Goal: Information Seeking & Learning: Check status

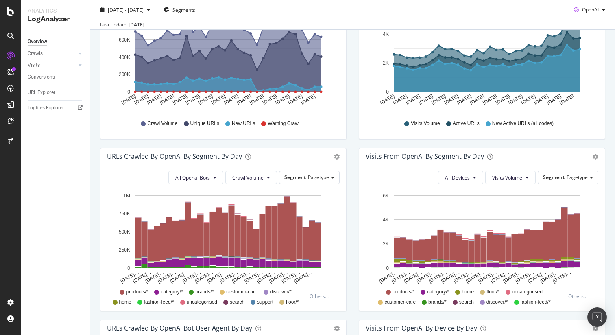
scroll to position [163, 0]
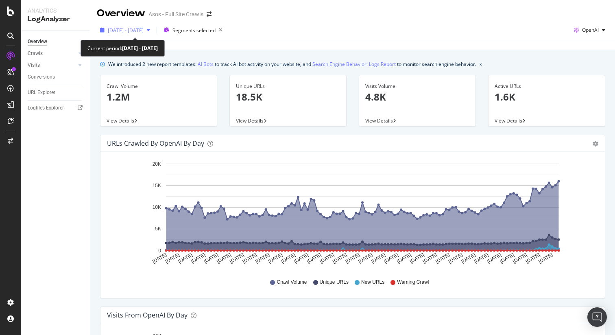
click at [144, 28] on span "2025 May. 1st - Aug. 31st" at bounding box center [126, 30] width 36 height 7
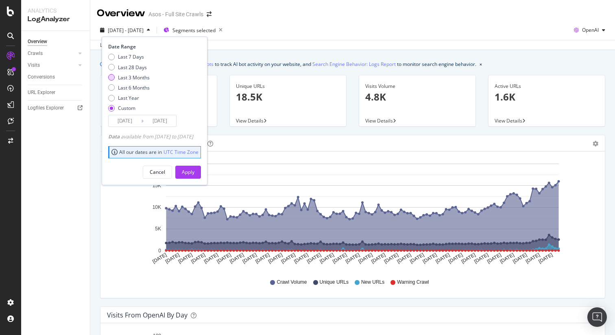
click at [136, 77] on div "Last 3 Months" at bounding box center [134, 77] width 32 height 7
type input "[DATE]"
click at [195, 171] on div "Apply" at bounding box center [188, 172] width 13 height 7
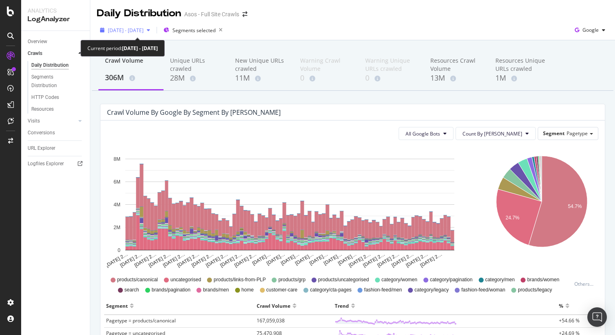
click at [129, 32] on span "[DATE] - [DATE]" at bounding box center [126, 30] width 36 height 7
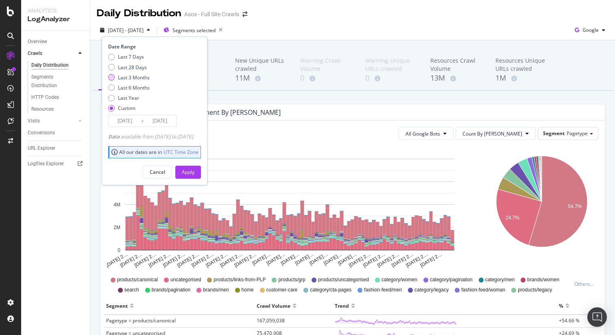
click at [134, 77] on div "Last 3 Months" at bounding box center [134, 77] width 32 height 7
type input "[DATE]"
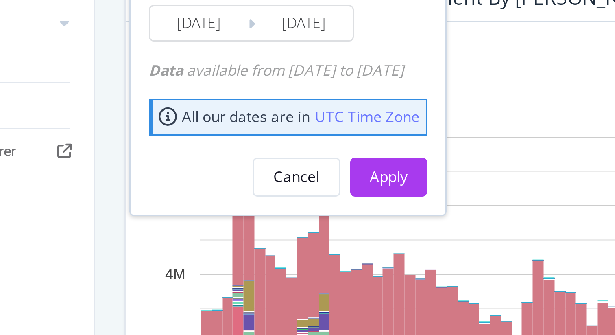
click at [195, 174] on div "Apply" at bounding box center [188, 172] width 13 height 7
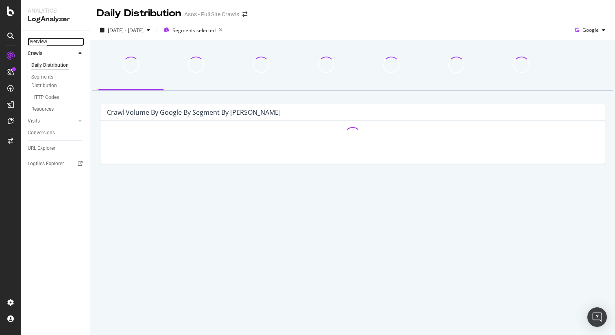
click at [42, 44] on div "Overview" at bounding box center [38, 41] width 20 height 9
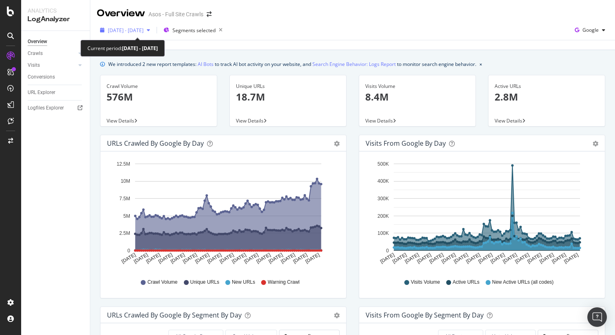
click at [144, 32] on span "[DATE] - [DATE]" at bounding box center [126, 30] width 36 height 7
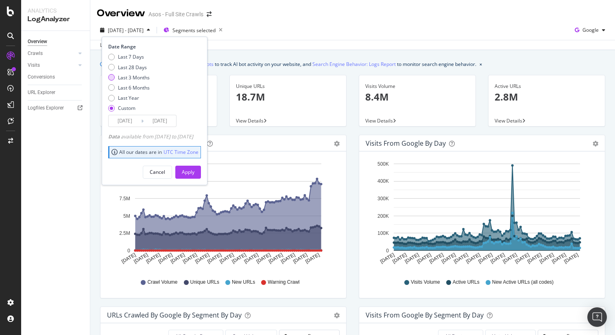
click at [122, 79] on div "Last 3 Months" at bounding box center [134, 77] width 32 height 7
type input "[DATE]"
click at [195, 173] on div "Apply" at bounding box center [188, 172] width 13 height 7
